Goal: Transaction & Acquisition: Book appointment/travel/reservation

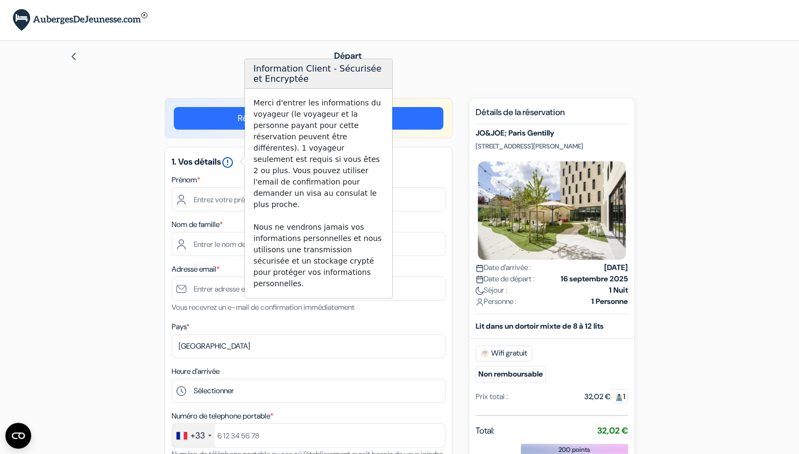
click at [231, 163] on icon "error_outline" at bounding box center [227, 162] width 13 height 13
click at [221, 197] on input "text" at bounding box center [309, 199] width 274 height 24
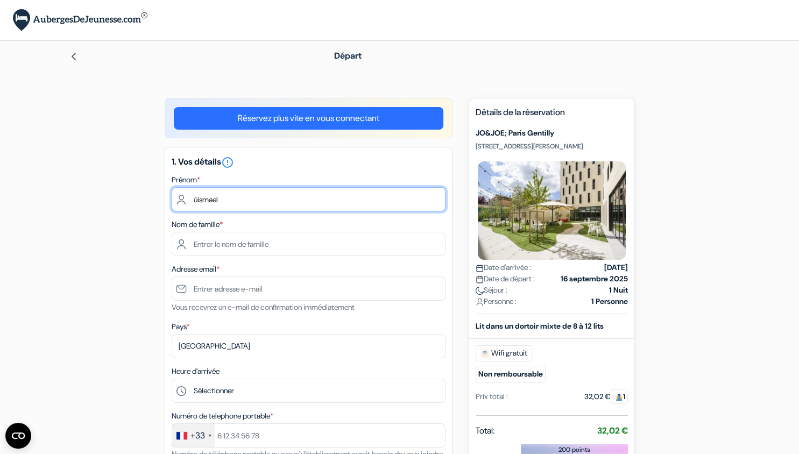
drag, startPoint x: 206, startPoint y: 200, endPoint x: 178, endPoint y: 199, distance: 28.0
click at [178, 199] on input "ùismael" at bounding box center [309, 199] width 274 height 24
type input "Ismael"
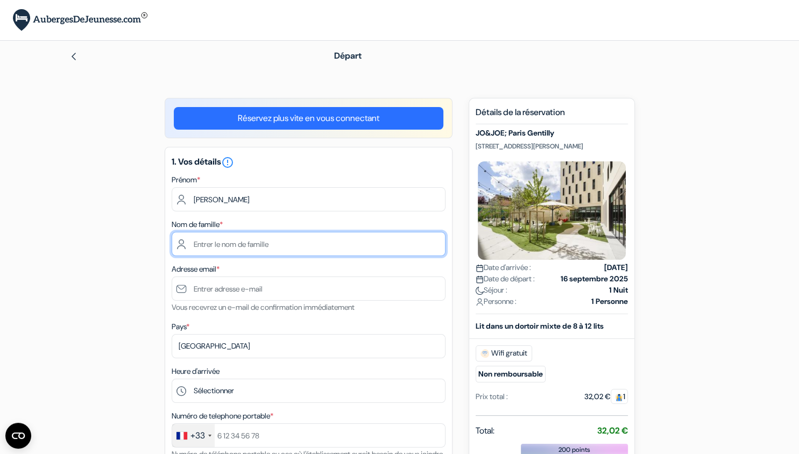
click at [212, 247] on input "text" at bounding box center [309, 244] width 274 height 24
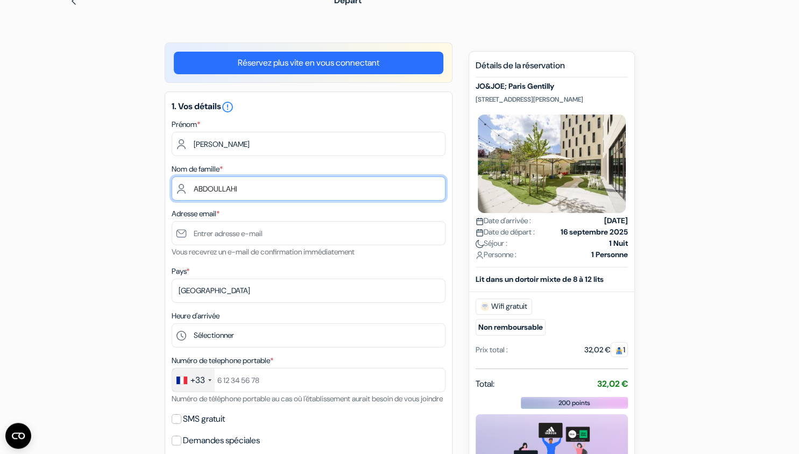
scroll to position [56, 0]
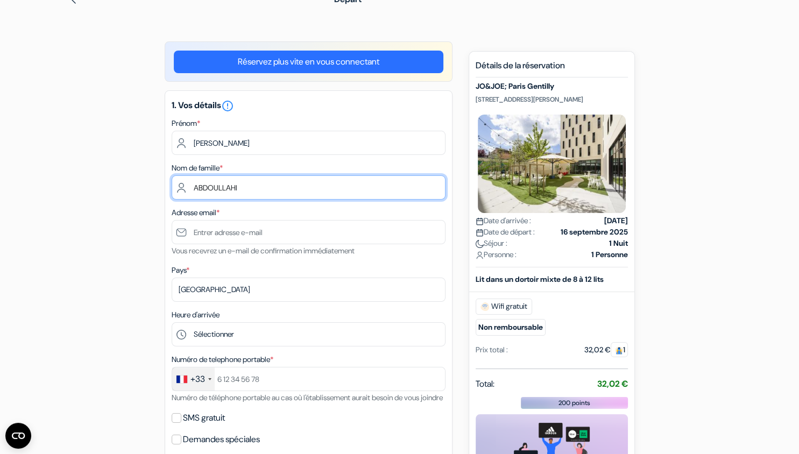
type input "ABDOULLAHI"
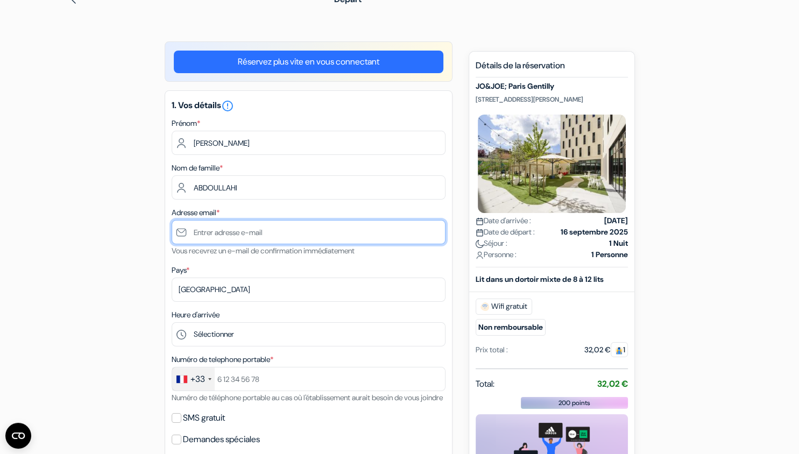
click at [221, 233] on input "text" at bounding box center [309, 232] width 274 height 24
type input "[EMAIL_ADDRESS][DOMAIN_NAME]"
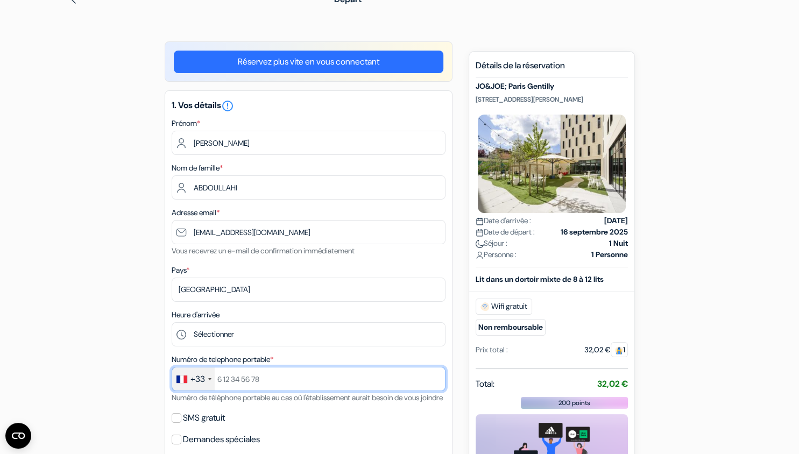
type input "0619961345"
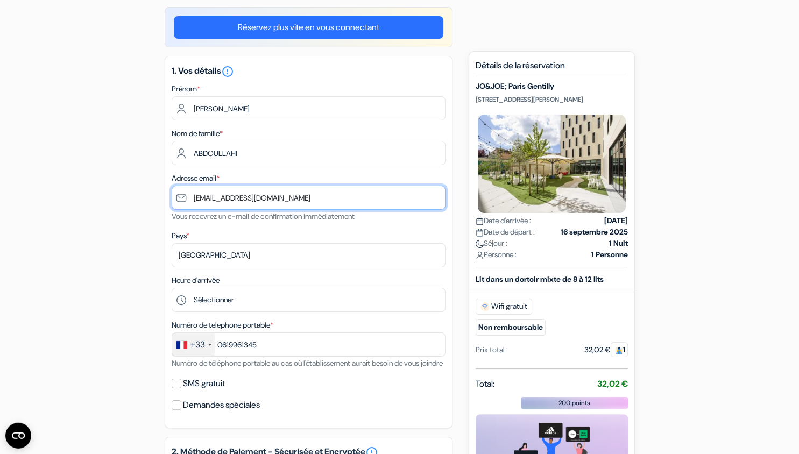
scroll to position [114, 0]
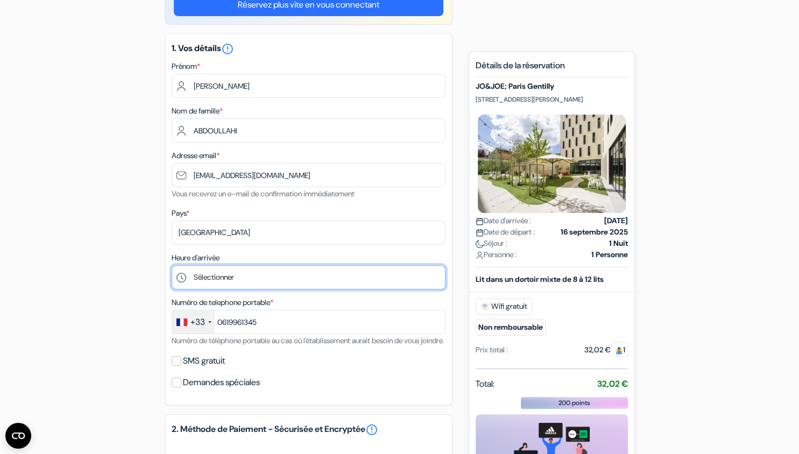
click at [172, 265] on select "Sélectionner 1:00 2:00 3:00 4:00 5:00 6:00 7:00 8:00 9:00 10:00 11:00 12:00 13:…" at bounding box center [309, 277] width 274 height 24
select select "12"
click option "12:00" at bounding box center [0, 0] width 0 height 0
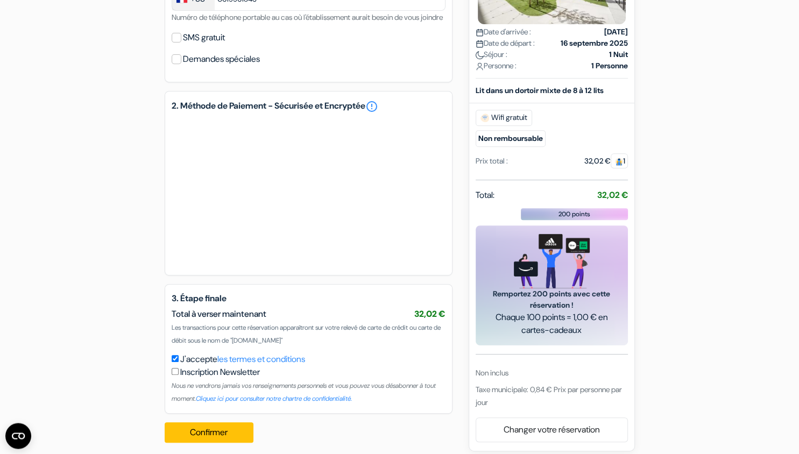
scroll to position [458, 0]
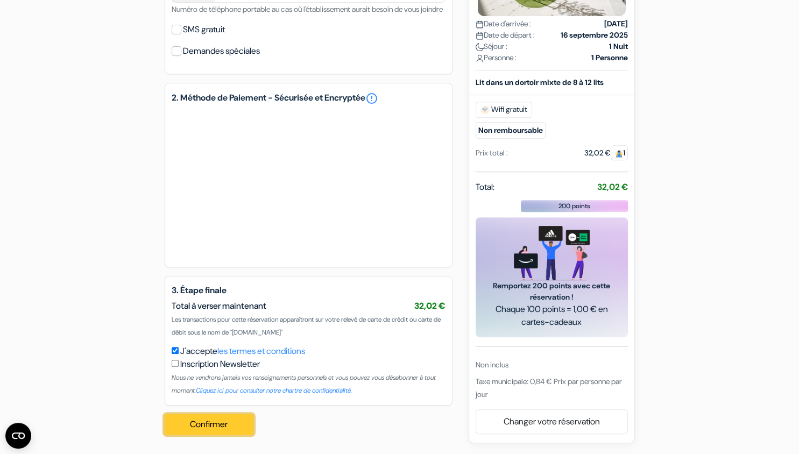
click at [212, 425] on button "Confirmer Loading..." at bounding box center [209, 424] width 89 height 20
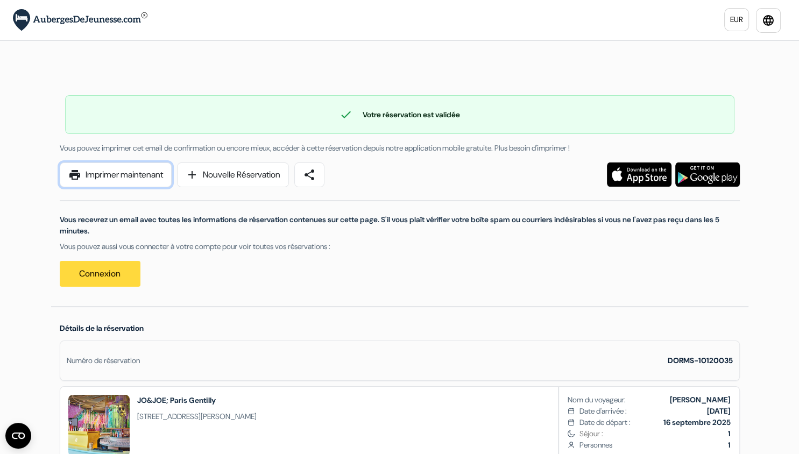
click at [139, 181] on link "print Imprimer maintenant" at bounding box center [116, 175] width 112 height 25
click at [125, 175] on link "print Imprimer maintenant" at bounding box center [116, 175] width 112 height 25
